Goal: Book appointment/travel/reservation

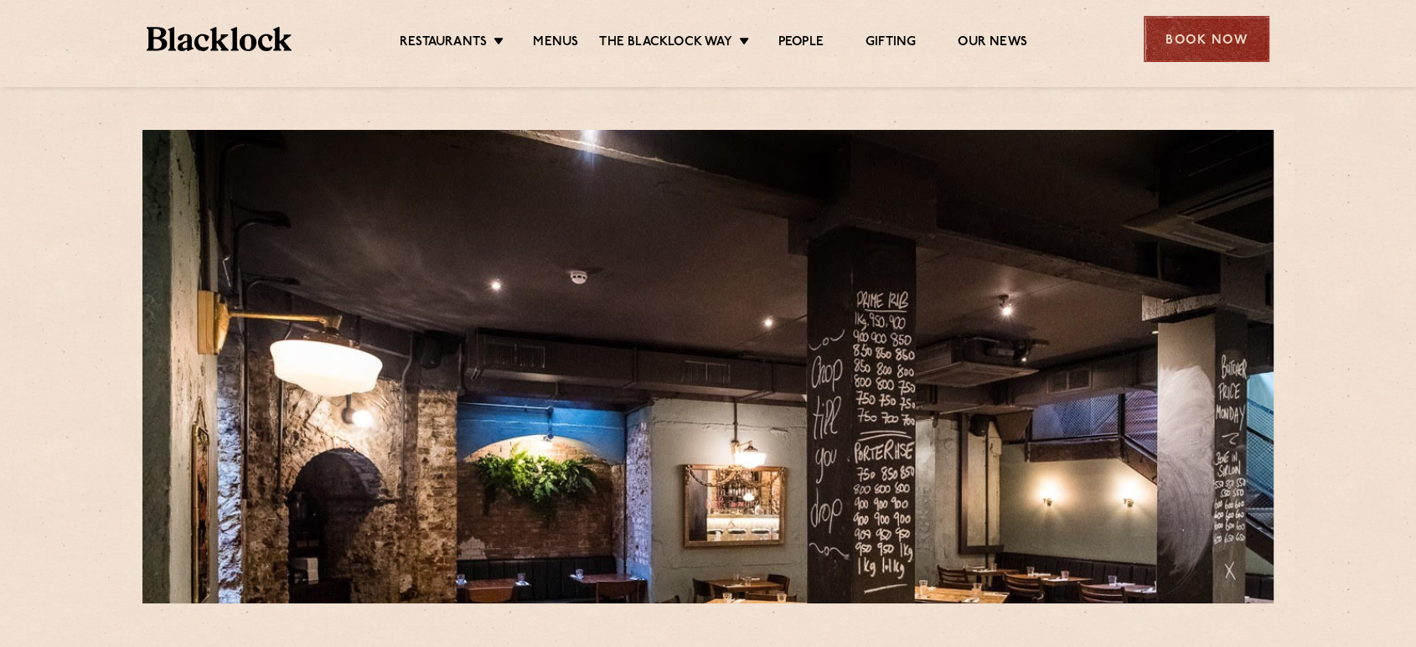
click at [1177, 23] on div "Book Now" at bounding box center [1207, 39] width 126 height 46
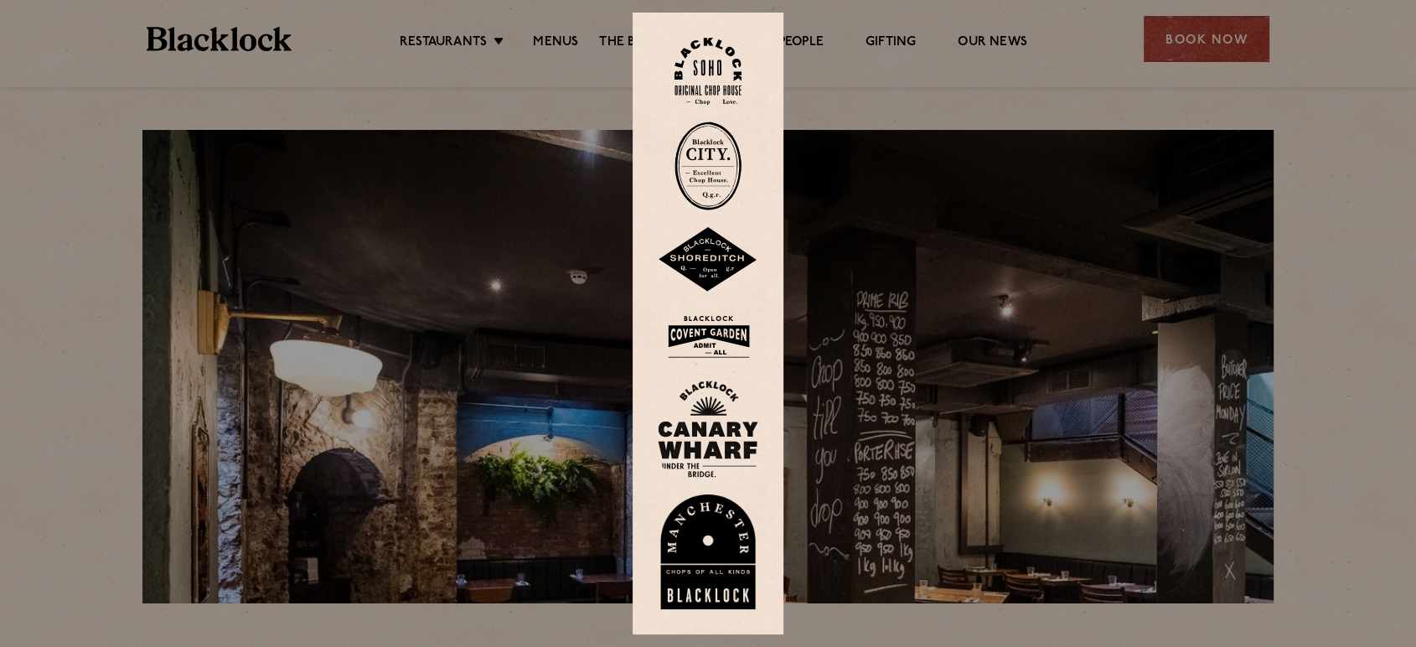
drag, startPoint x: 740, startPoint y: 154, endPoint x: 758, endPoint y: 156, distance: 17.7
click at [740, 154] on img at bounding box center [708, 166] width 67 height 89
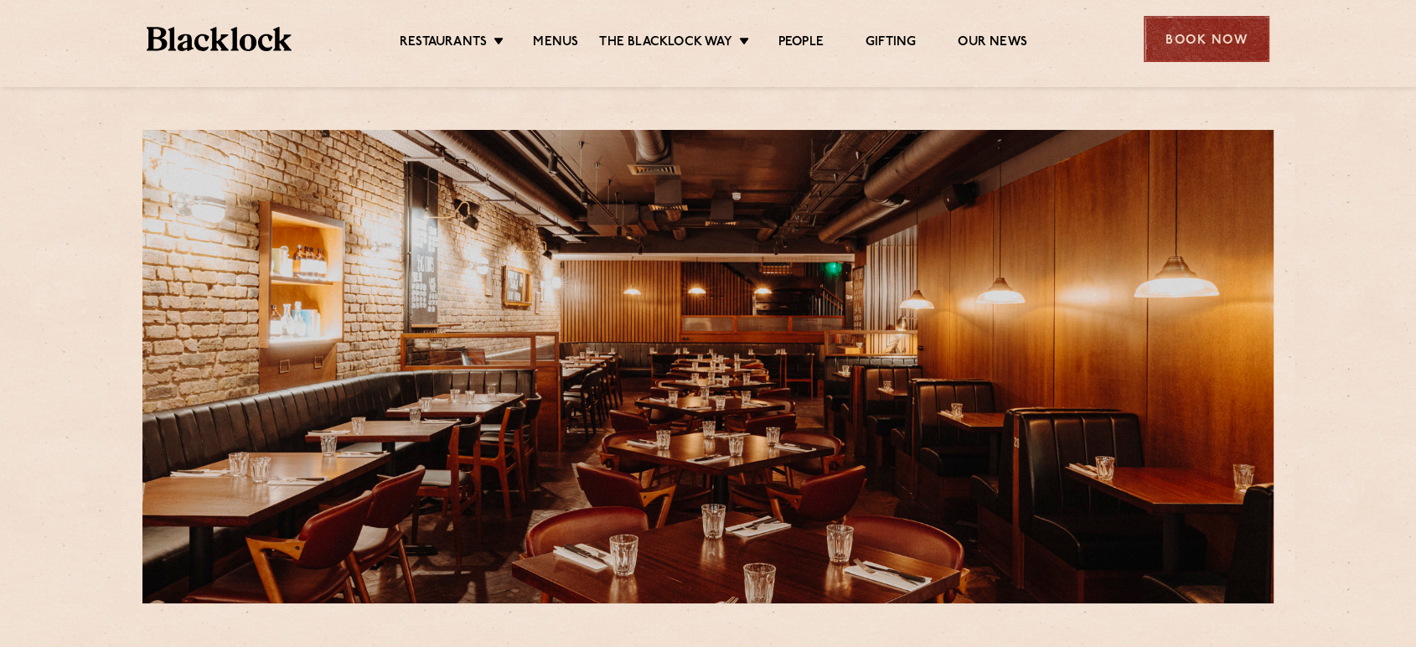
click at [1174, 25] on div "Book Now" at bounding box center [1207, 39] width 126 height 46
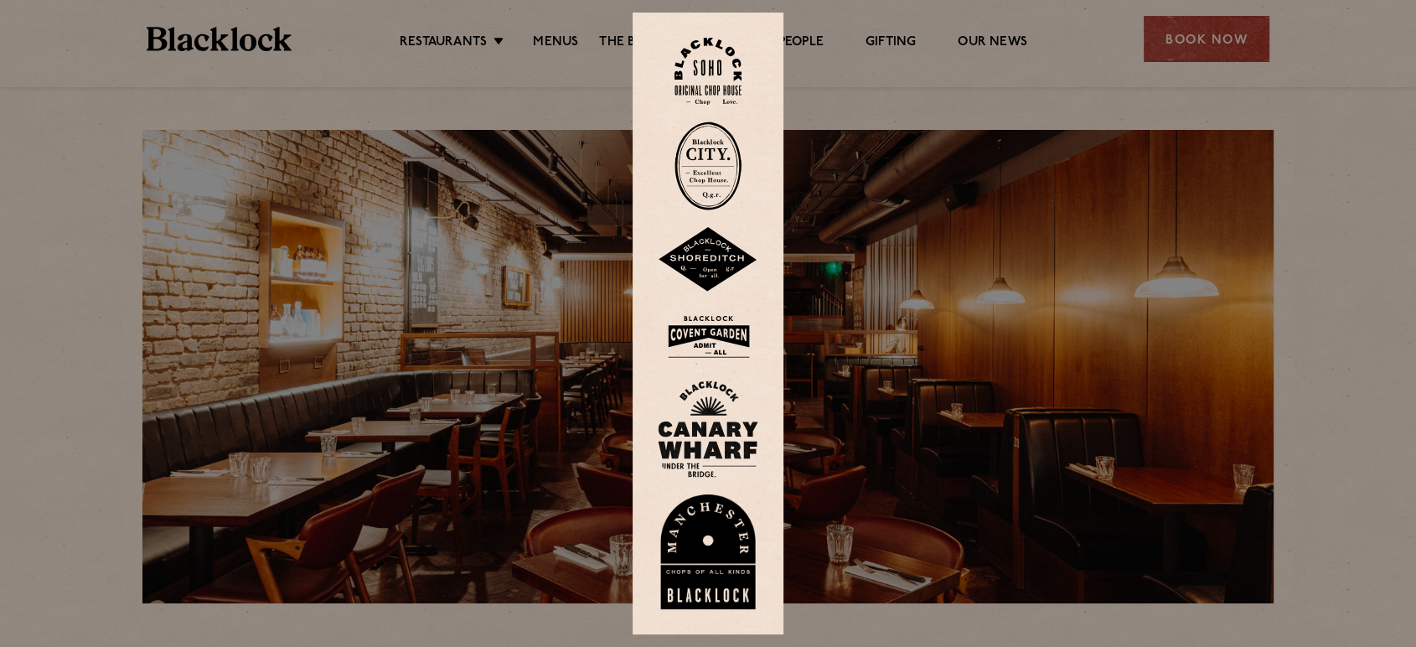
click at [727, 334] on img at bounding box center [708, 336] width 101 height 54
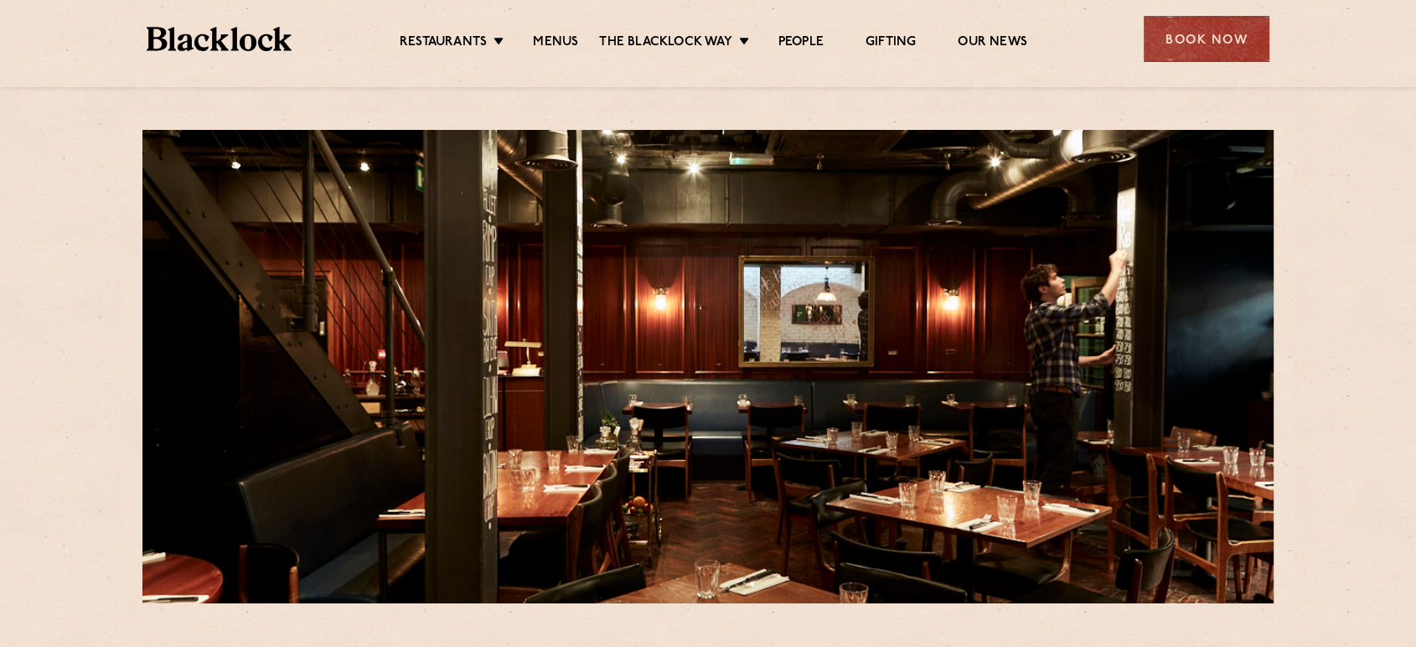
scroll to position [465, 0]
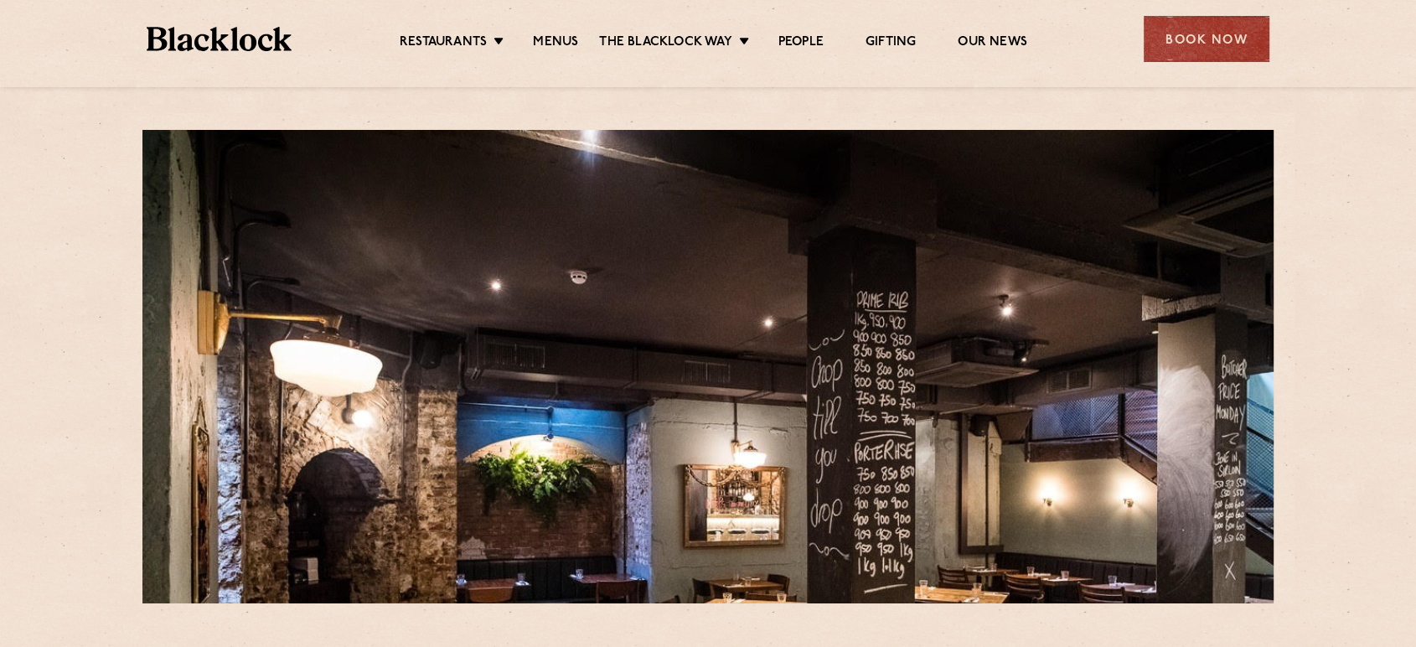
scroll to position [465, 0]
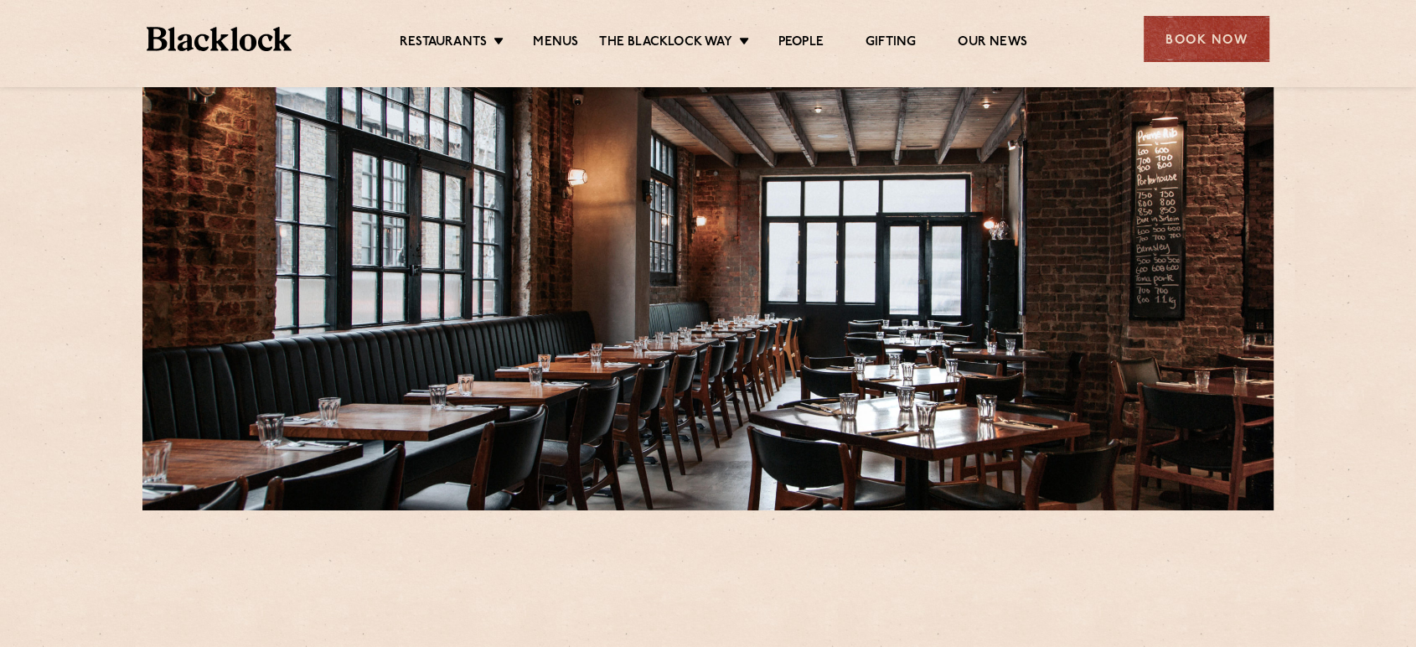
scroll to position [465, 0]
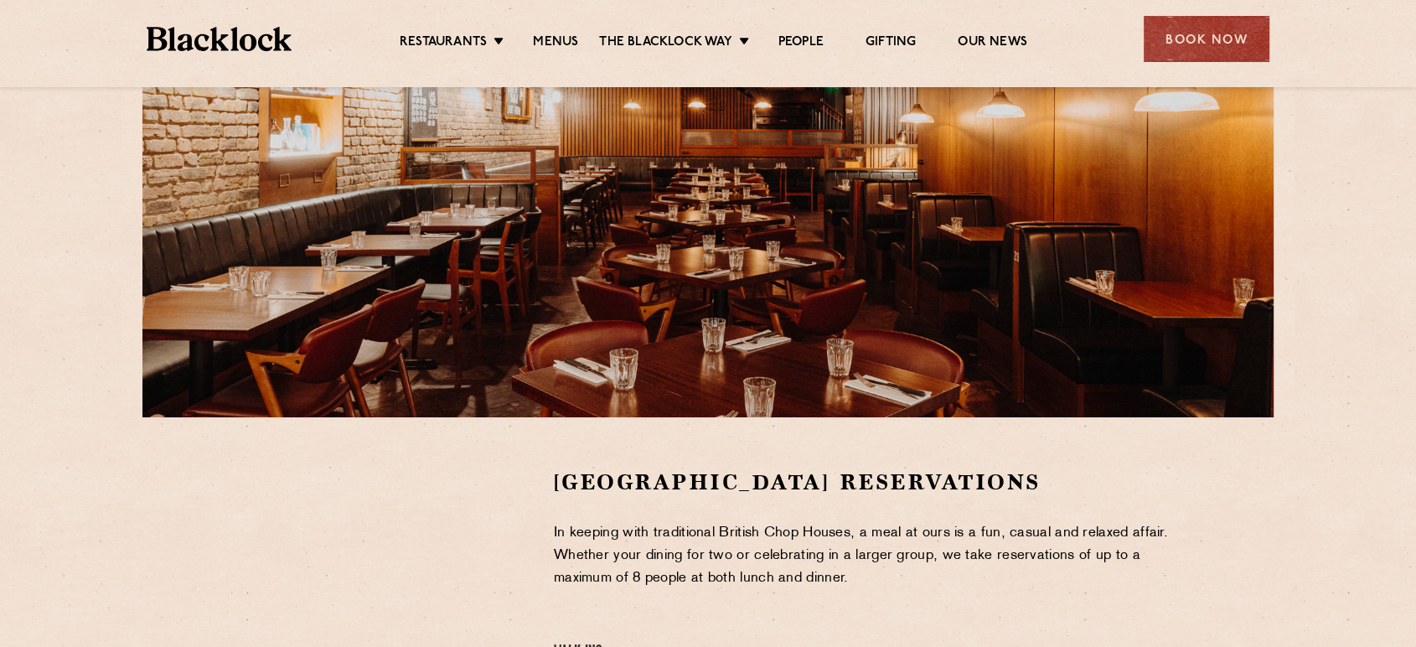
scroll to position [465, 0]
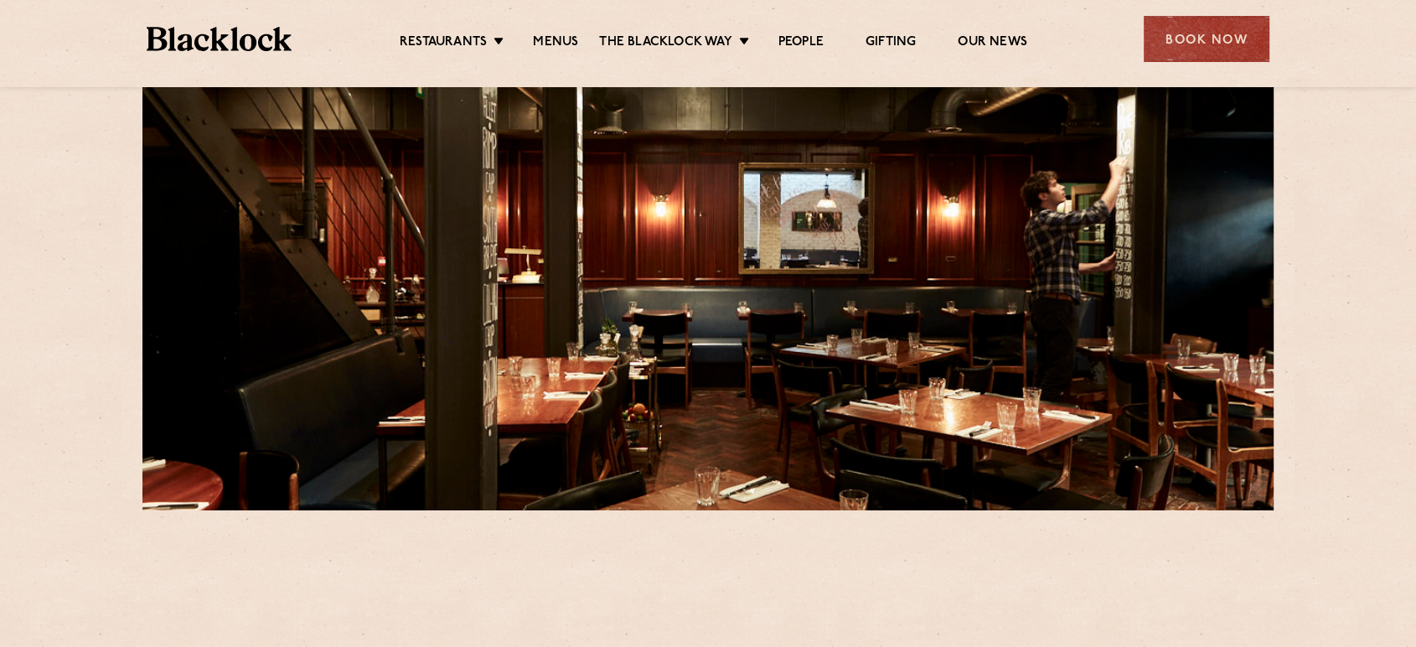
scroll to position [465, 0]
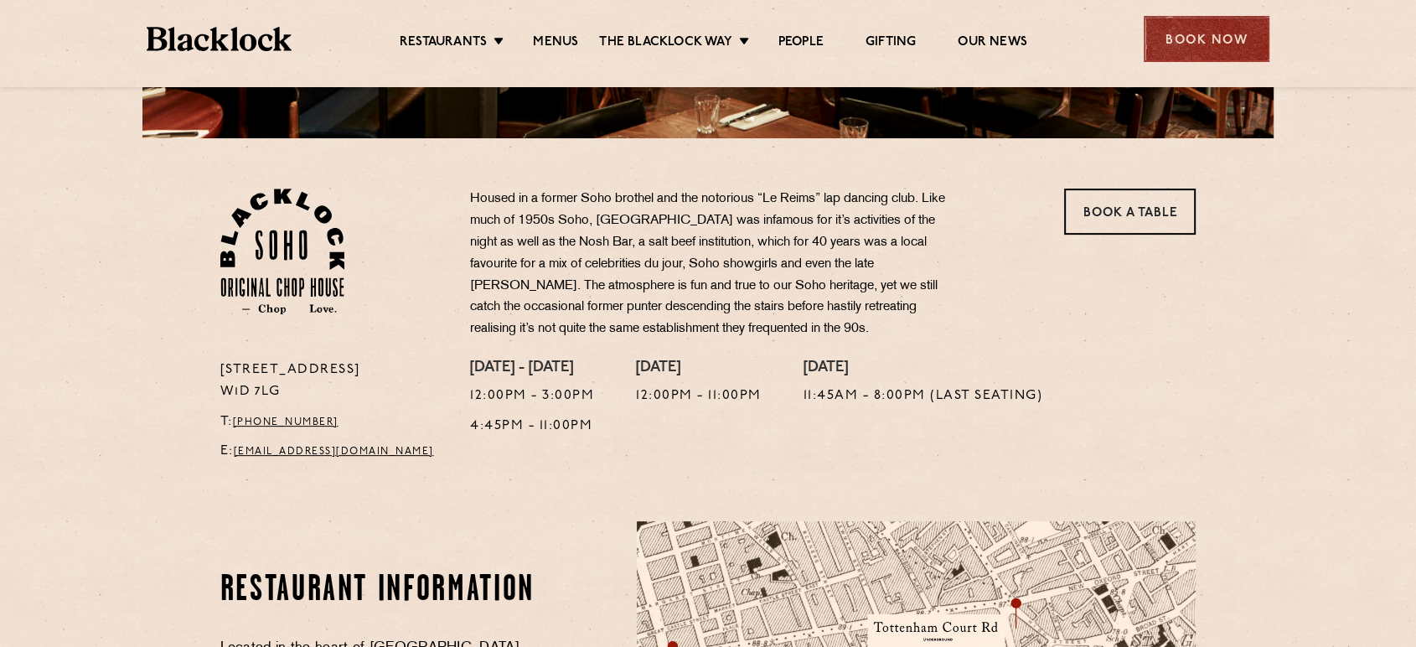
click at [1171, 25] on div "Book Now" at bounding box center [1207, 39] width 126 height 46
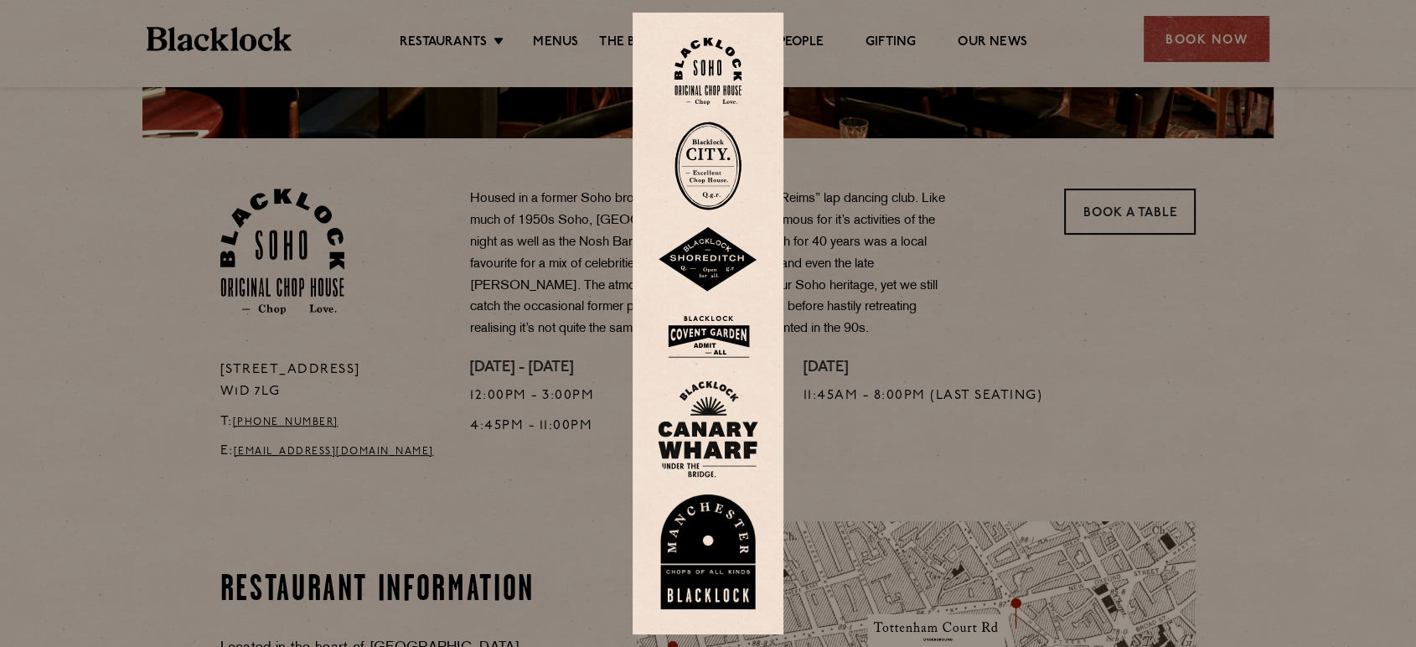
click at [721, 65] on img at bounding box center [708, 72] width 67 height 68
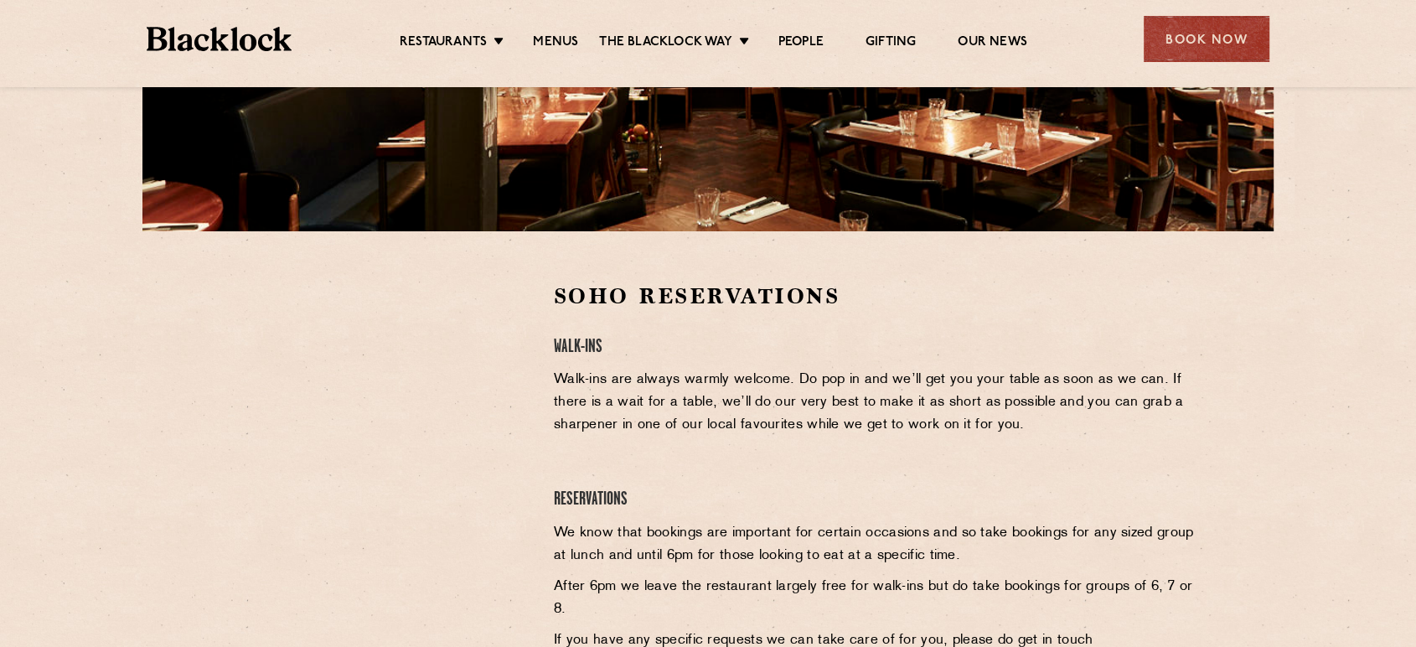
scroll to position [465, 0]
